Goal: Information Seeking & Learning: Learn about a topic

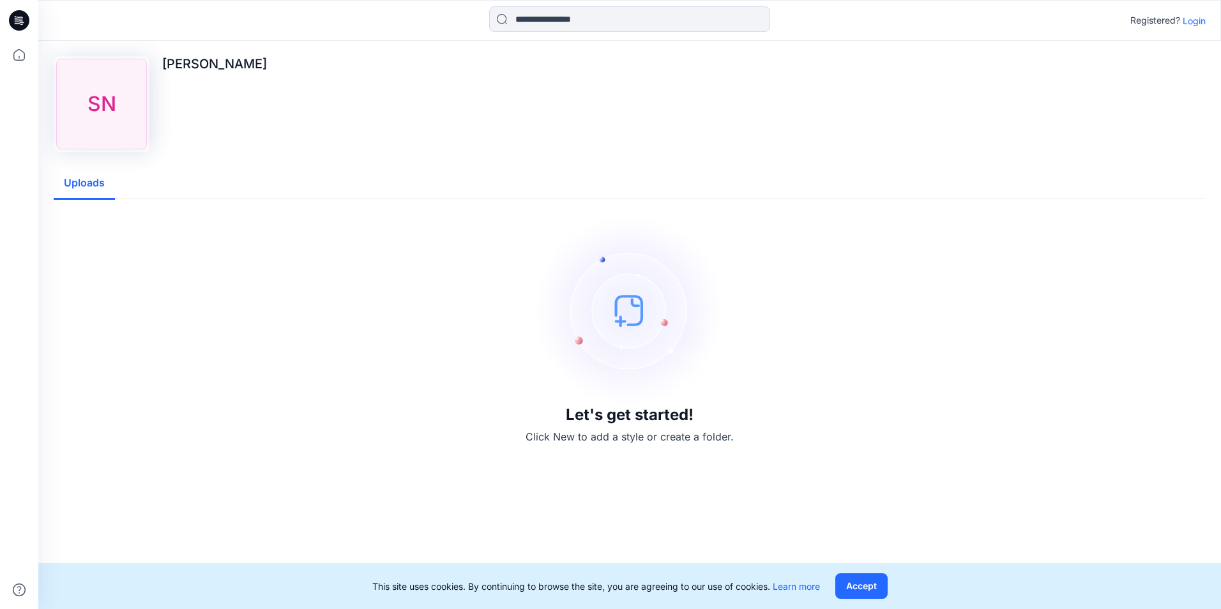
click at [114, 144] on div "SN" at bounding box center [101, 104] width 91 height 91
click at [571, 413] on h3 "Let's get started!" at bounding box center [630, 415] width 128 height 18
click at [632, 449] on div "Let's get started! Click New to add a style or create a folder." at bounding box center [630, 329] width 1152 height 261
click at [632, 429] on div "Let's get started! Click New to add a style or create a folder." at bounding box center [630, 330] width 1122 height 230
click at [659, 373] on img at bounding box center [630, 311] width 192 height 192
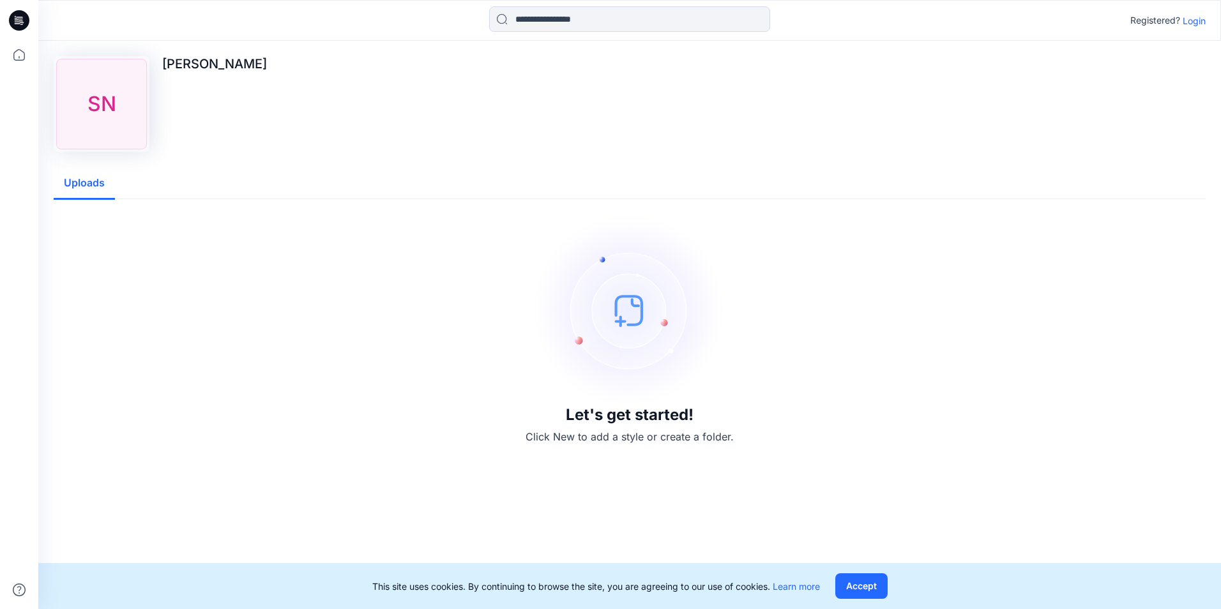
click at [659, 373] on img at bounding box center [630, 311] width 192 height 192
click at [121, 109] on div "SN" at bounding box center [101, 104] width 91 height 91
click at [93, 184] on button "Uploads" at bounding box center [84, 183] width 61 height 33
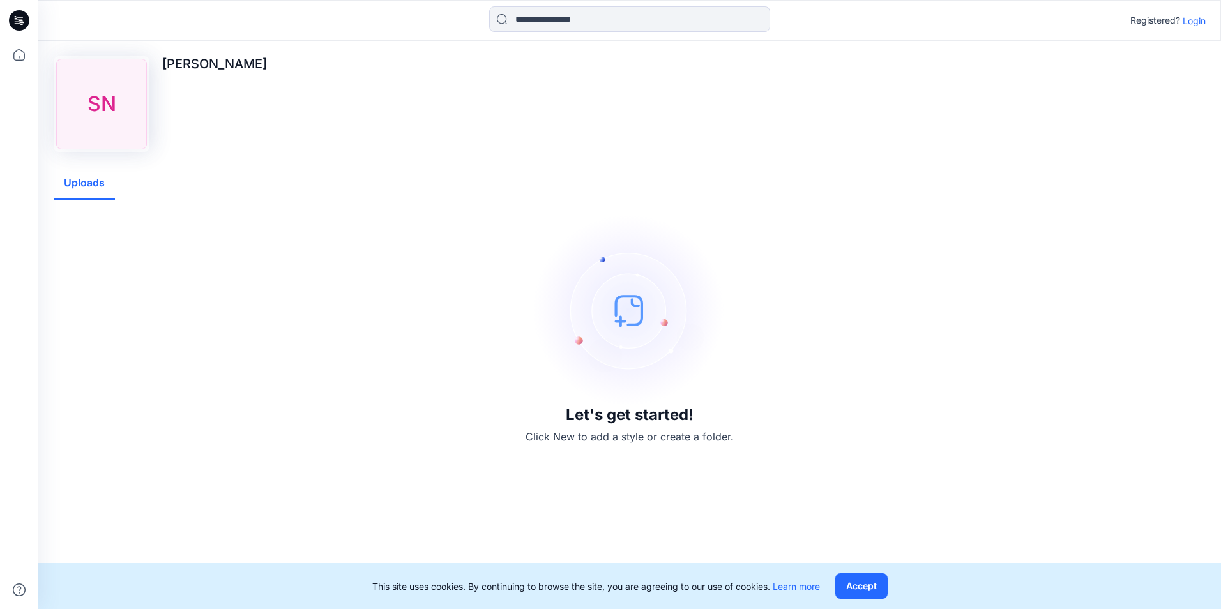
click at [1202, 23] on p "Login" at bounding box center [1194, 20] width 23 height 13
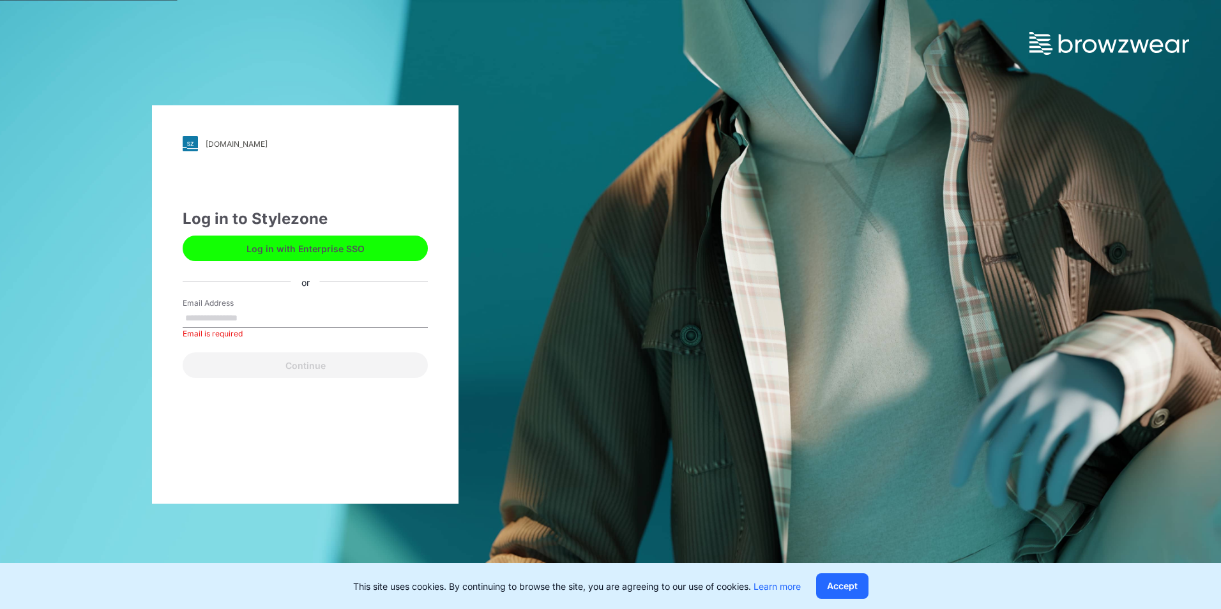
click at [325, 246] on button "Log in with Enterprise SSO" at bounding box center [305, 249] width 245 height 26
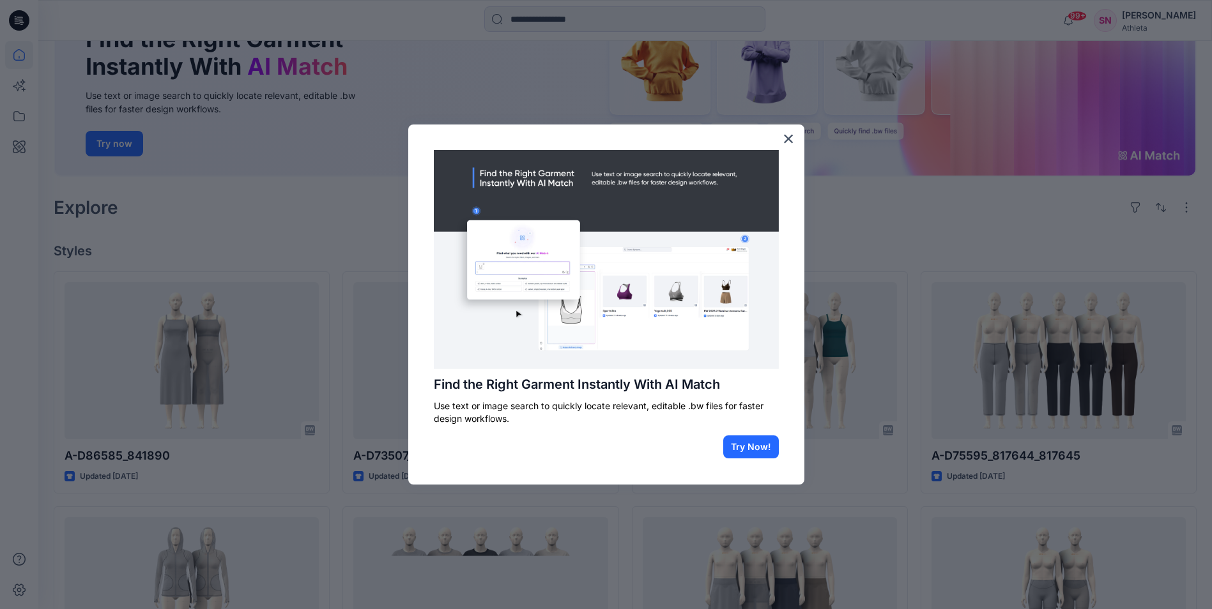
scroll to position [171, 0]
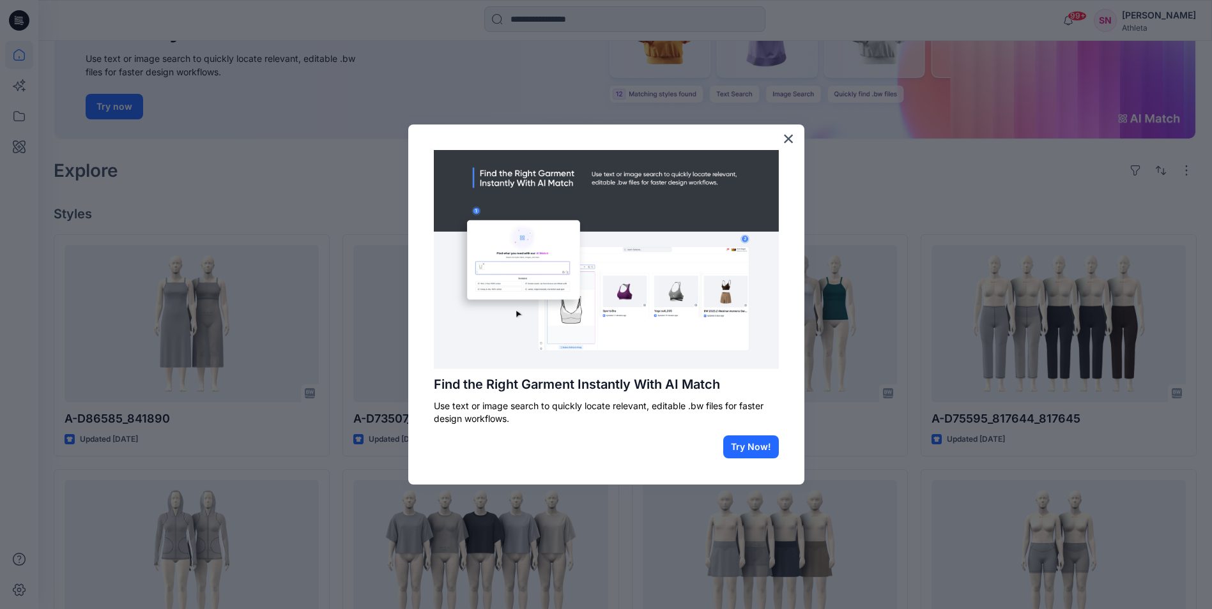
click at [235, 347] on div at bounding box center [606, 304] width 1212 height 609
click at [795, 144] on div "Find the Right Garment Instantly With AI Match Use text or image search to quic…" at bounding box center [606, 305] width 396 height 360
click at [789, 140] on button "×" at bounding box center [789, 138] width 12 height 20
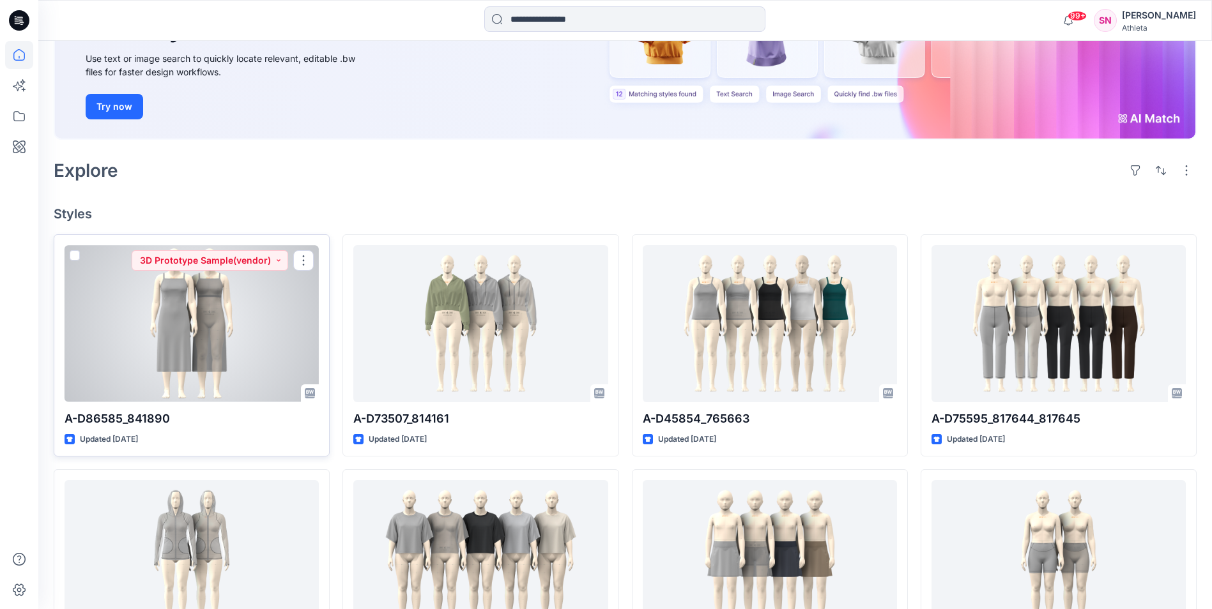
click at [194, 359] on div at bounding box center [192, 323] width 254 height 157
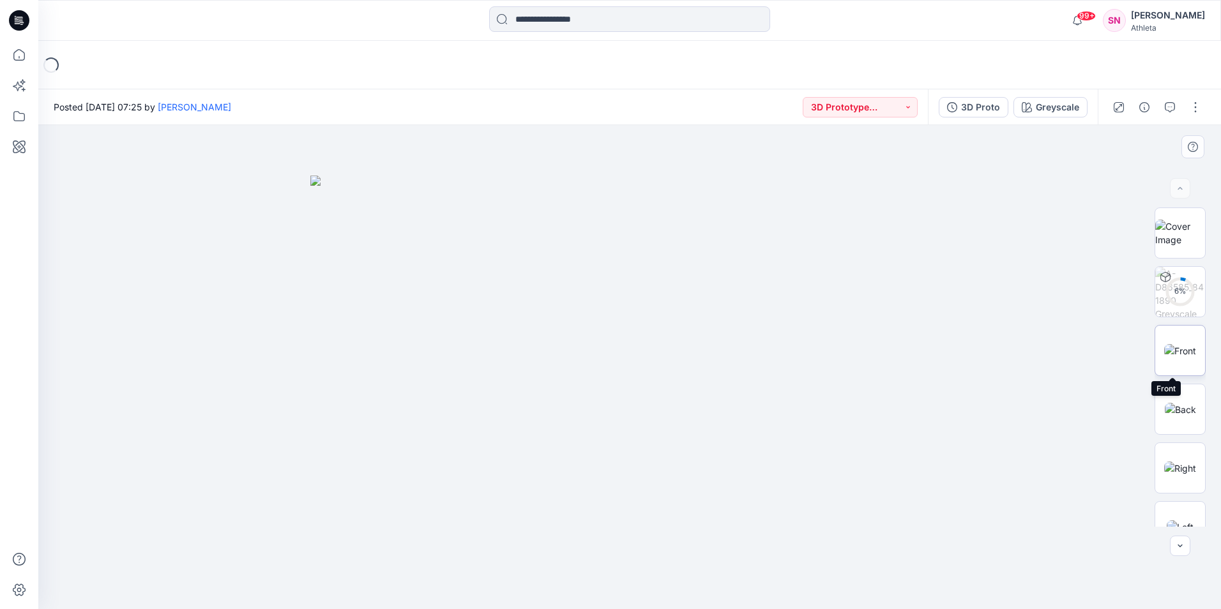
click at [1165, 350] on img at bounding box center [1181, 350] width 32 height 13
drag, startPoint x: 770, startPoint y: 395, endPoint x: 676, endPoint y: 405, distance: 93.8
click at [1171, 413] on img at bounding box center [1180, 409] width 31 height 13
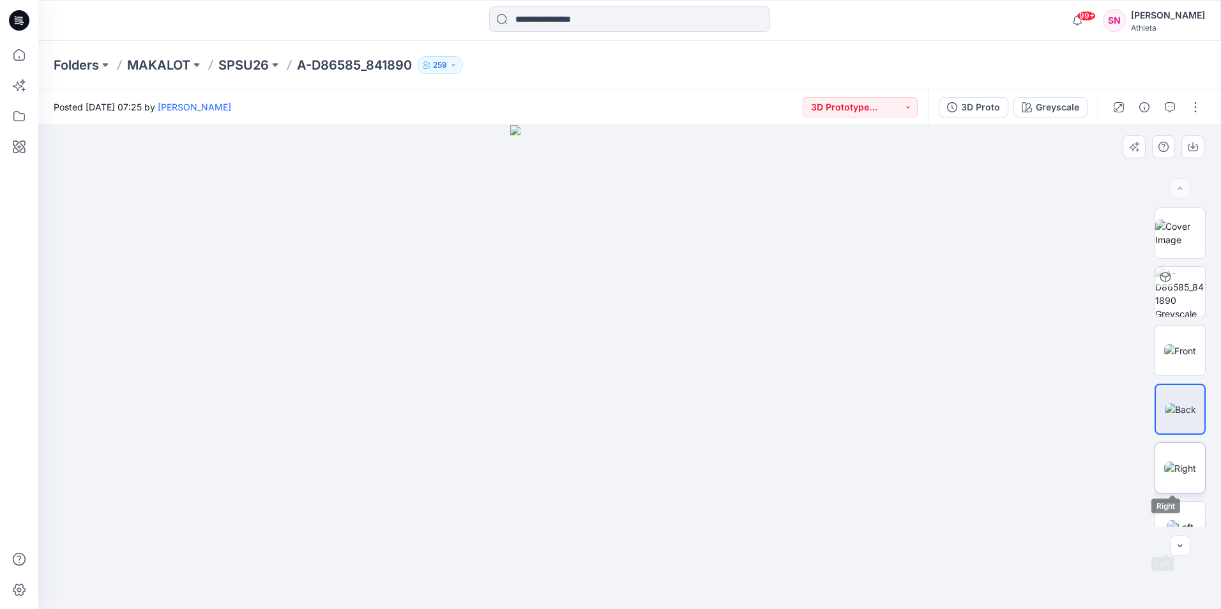
click at [1172, 473] on img at bounding box center [1181, 468] width 32 height 13
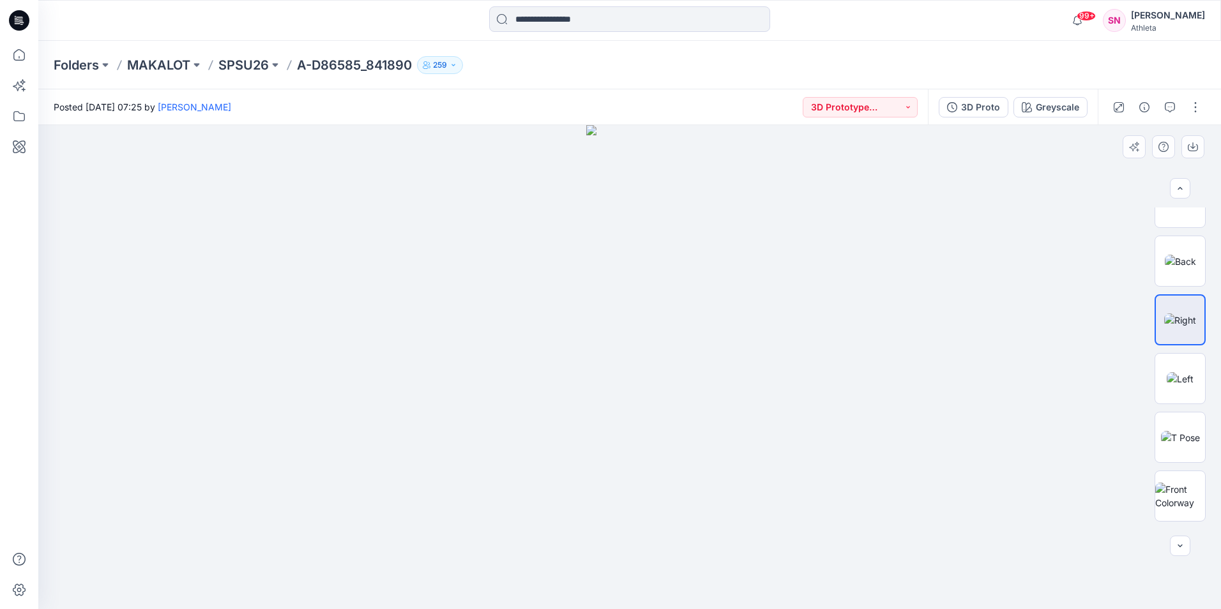
scroll to position [168, 0]
click at [1182, 366] on img at bounding box center [1180, 359] width 27 height 13
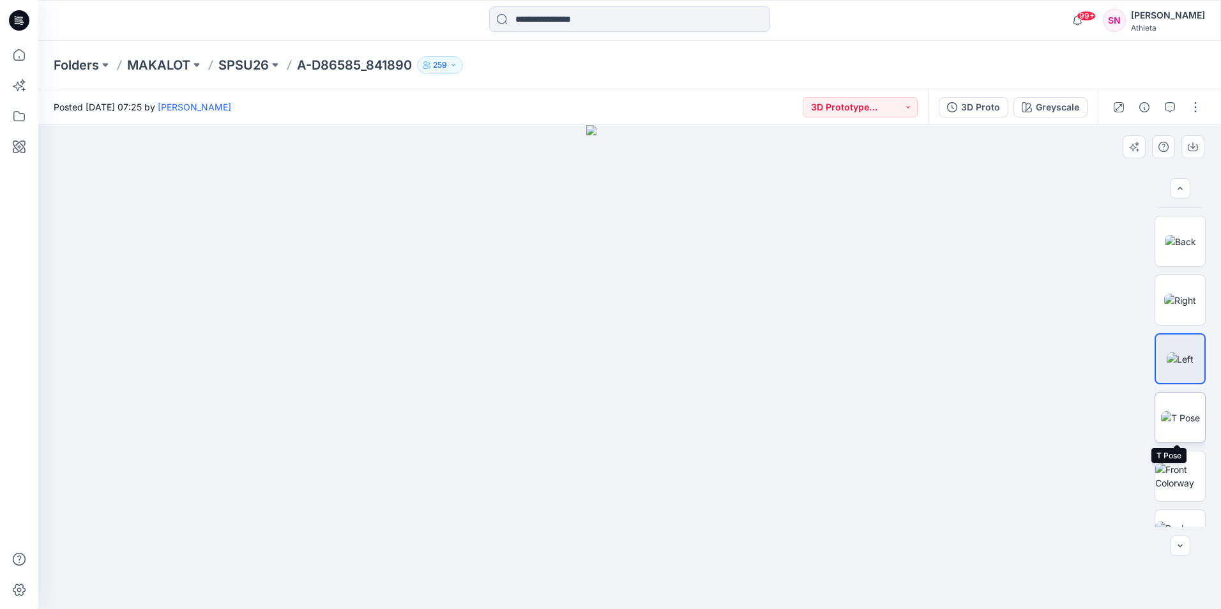
click at [1177, 421] on img at bounding box center [1180, 417] width 39 height 13
click at [1183, 476] on img at bounding box center [1181, 476] width 50 height 27
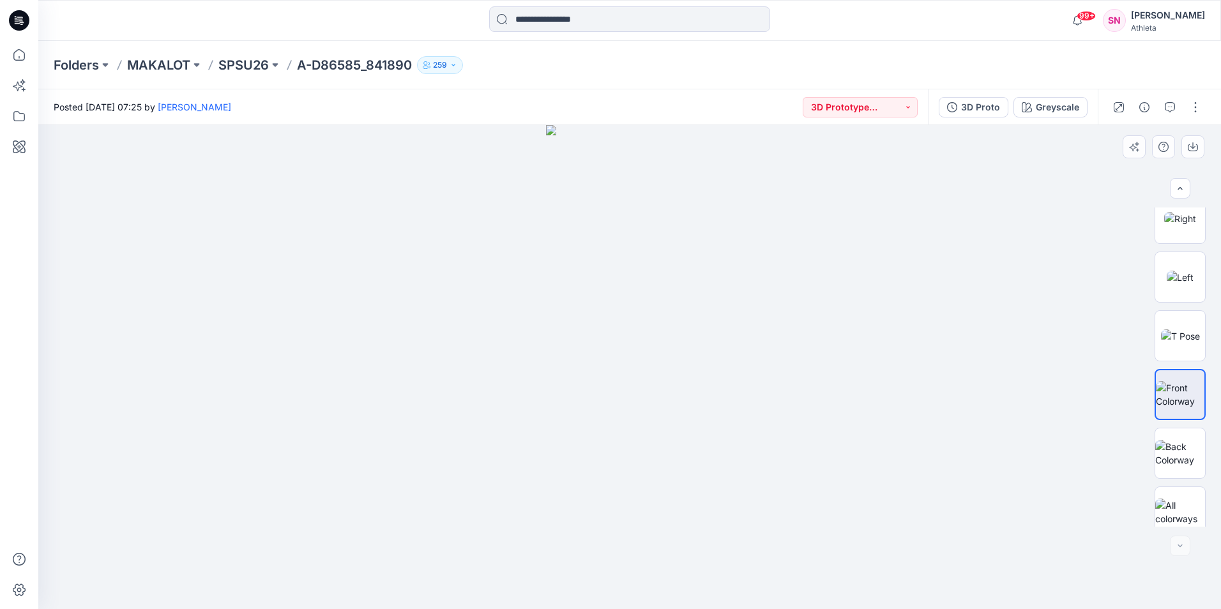
scroll to position [261, 0]
click at [1188, 446] on img at bounding box center [1181, 442] width 50 height 27
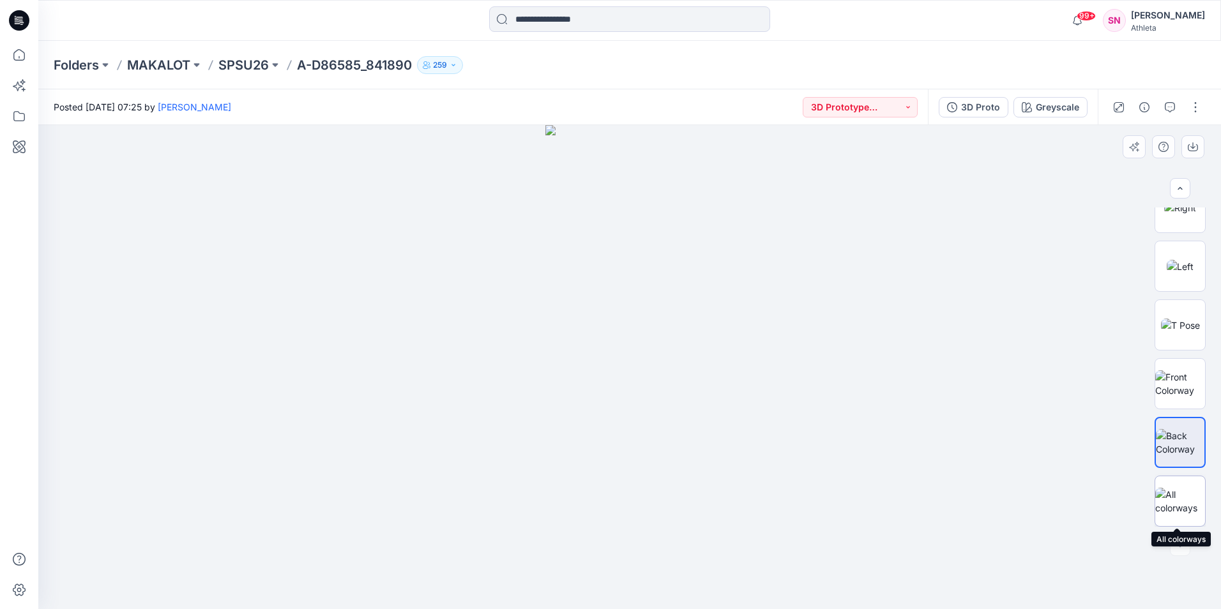
click at [1179, 505] on img at bounding box center [1181, 501] width 50 height 27
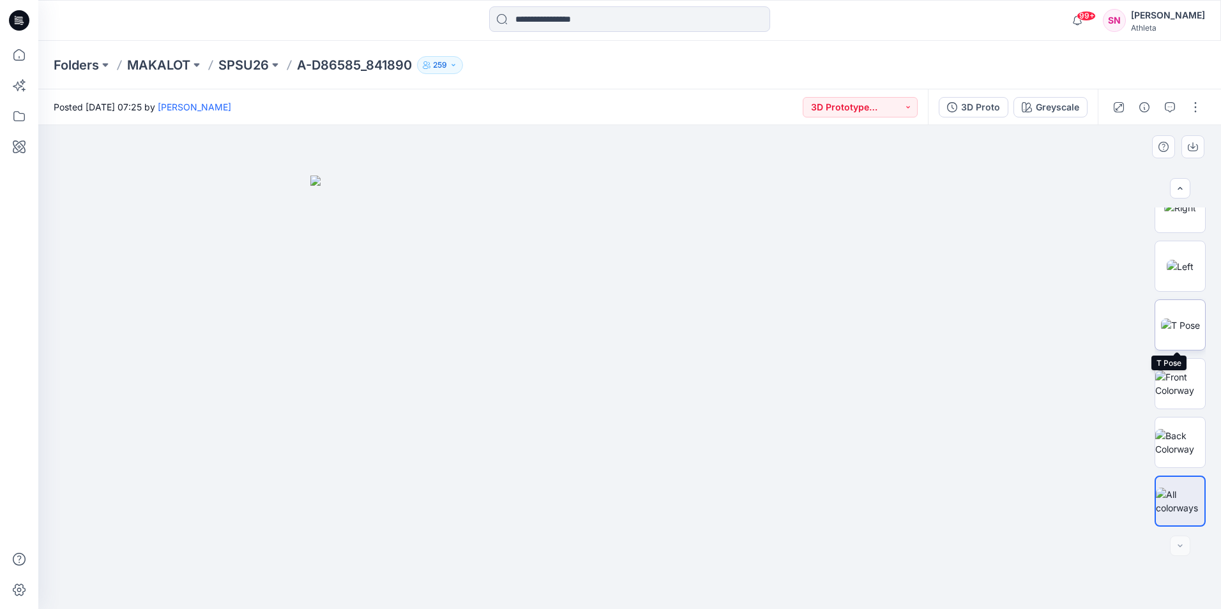
click at [1172, 327] on img at bounding box center [1180, 325] width 39 height 13
click at [1177, 270] on img at bounding box center [1180, 266] width 27 height 13
click at [1186, 215] on img at bounding box center [1181, 207] width 32 height 13
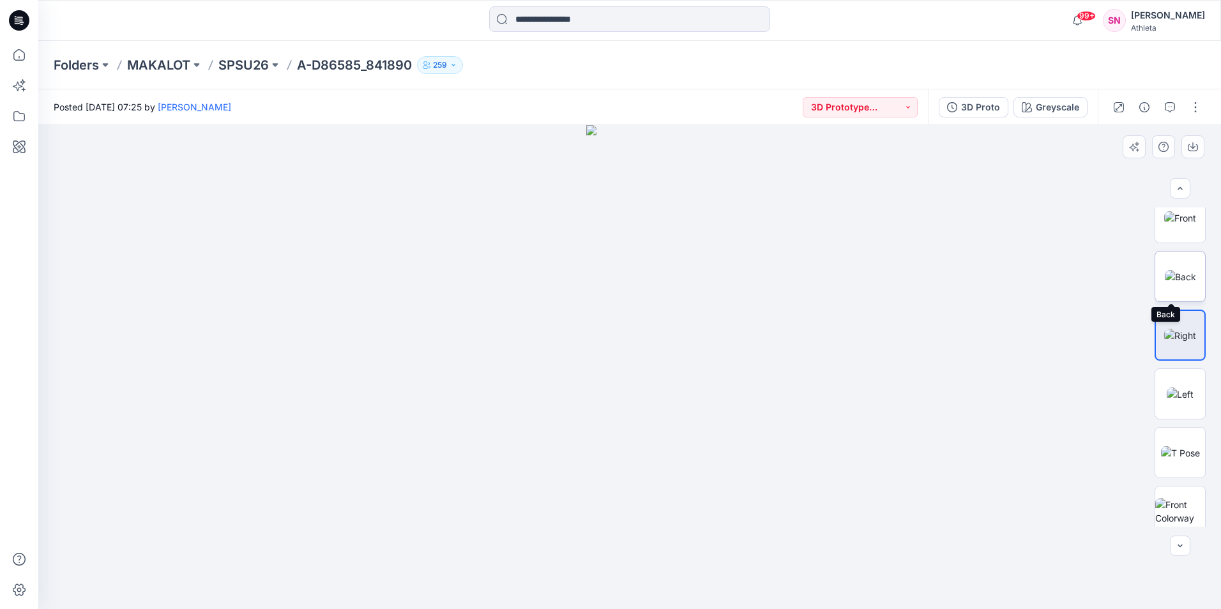
click at [1181, 276] on img at bounding box center [1180, 276] width 31 height 13
click at [1177, 225] on img at bounding box center [1181, 217] width 32 height 13
click at [1178, 225] on img at bounding box center [1181, 217] width 32 height 13
click at [1179, 225] on img at bounding box center [1181, 217] width 32 height 13
click at [1180, 270] on img at bounding box center [1180, 276] width 31 height 13
